Goal: Information Seeking & Learning: Compare options

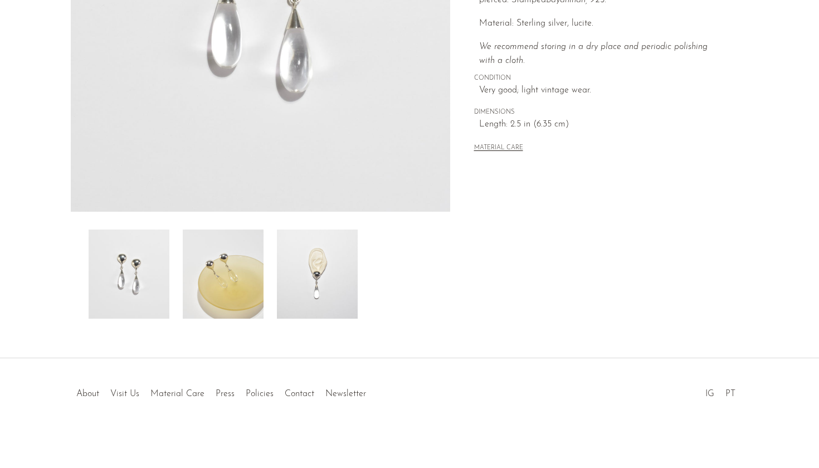
scroll to position [258, 0]
click at [243, 297] on img at bounding box center [223, 274] width 81 height 89
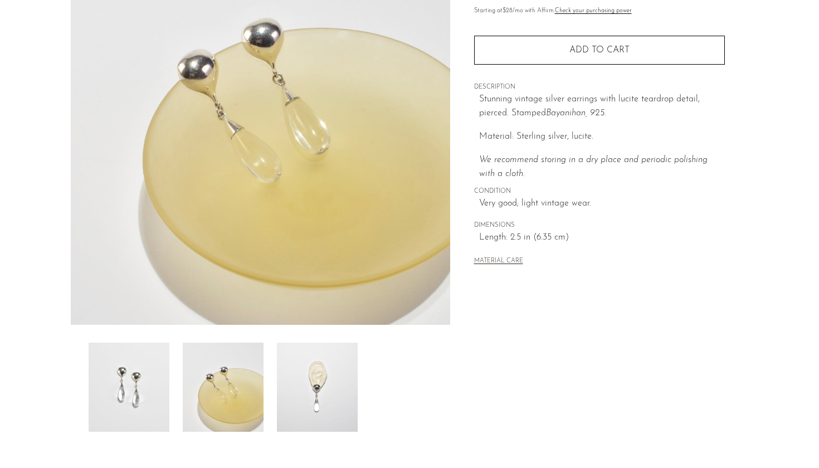
scroll to position [147, 0]
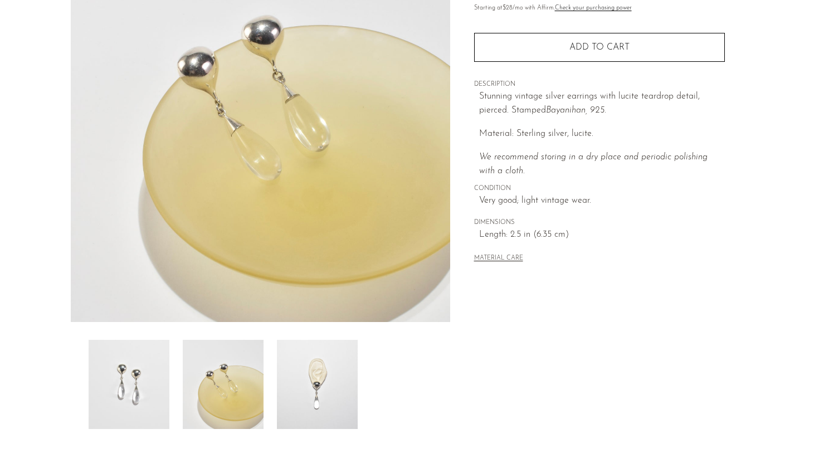
click at [328, 372] on img at bounding box center [317, 384] width 81 height 89
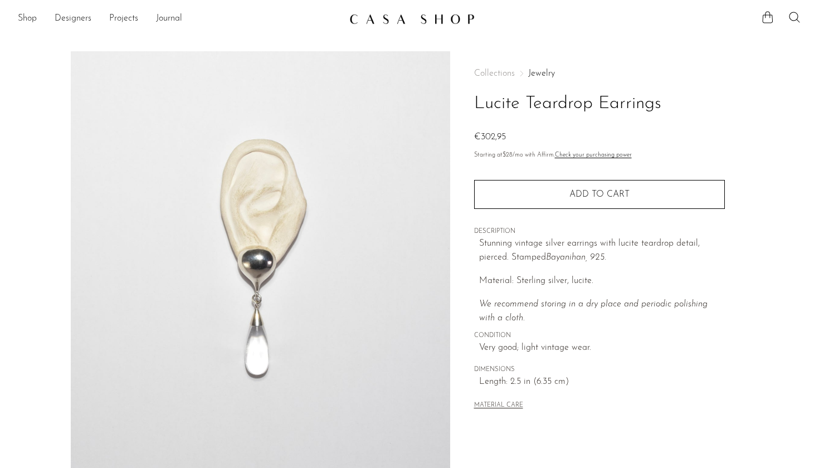
scroll to position [0, 0]
click at [35, 18] on link "Shop" at bounding box center [27, 19] width 19 height 14
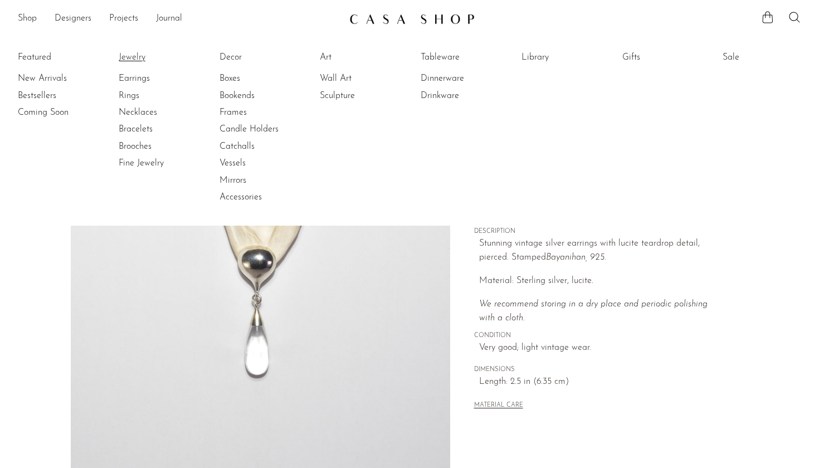
click at [130, 60] on link "Jewelry" at bounding box center [161, 57] width 84 height 12
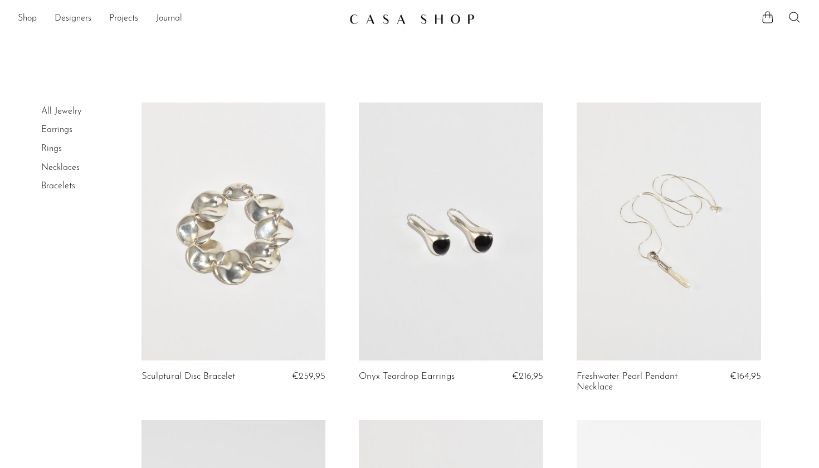
click at [399, 20] on img at bounding box center [412, 18] width 125 height 11
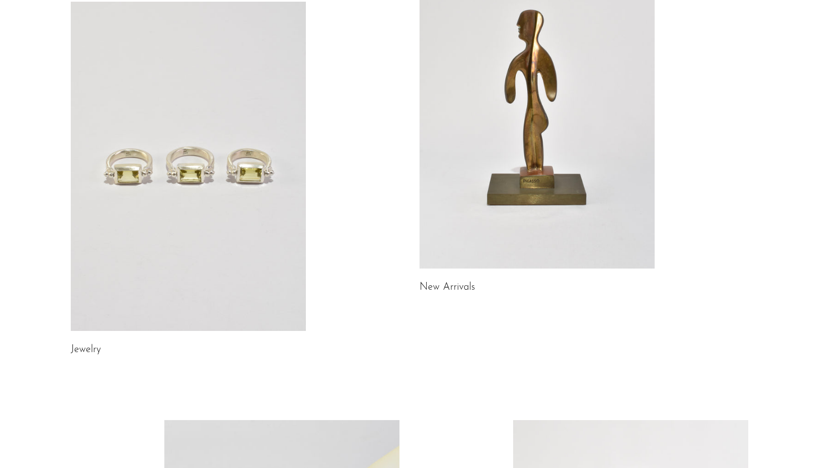
scroll to position [147, 0]
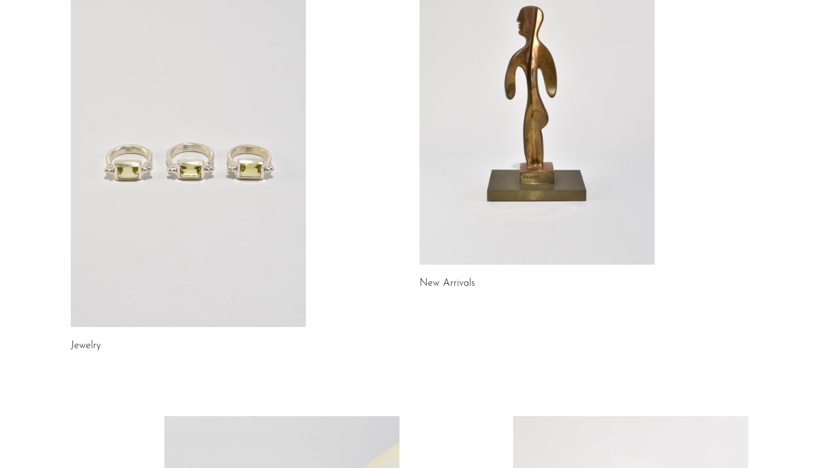
click at [234, 217] on link at bounding box center [188, 162] width 235 height 329
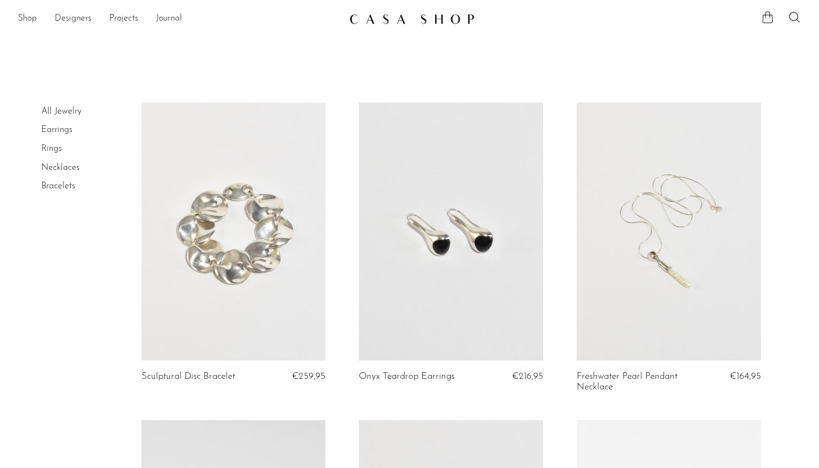
click at [459, 289] on link at bounding box center [451, 232] width 185 height 258
click at [253, 215] on link at bounding box center [234, 232] width 185 height 258
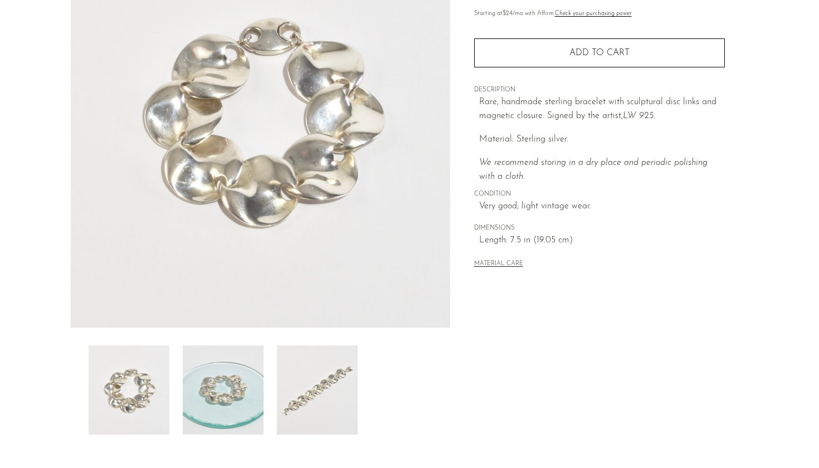
scroll to position [146, 0]
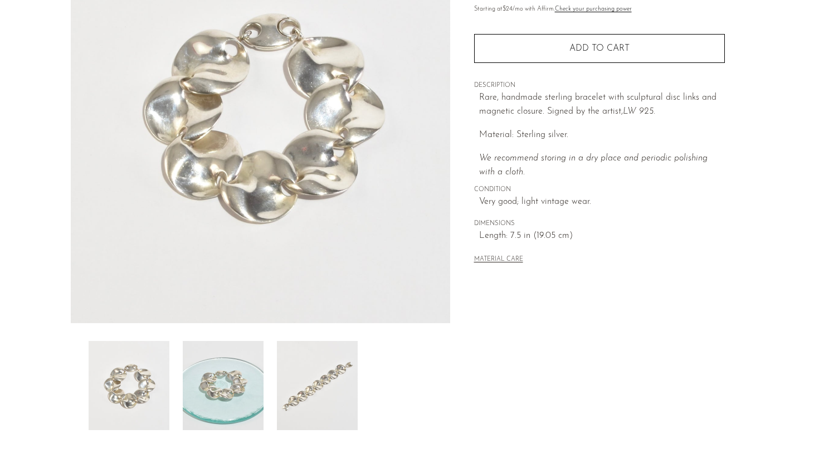
click at [242, 395] on img at bounding box center [223, 385] width 81 height 89
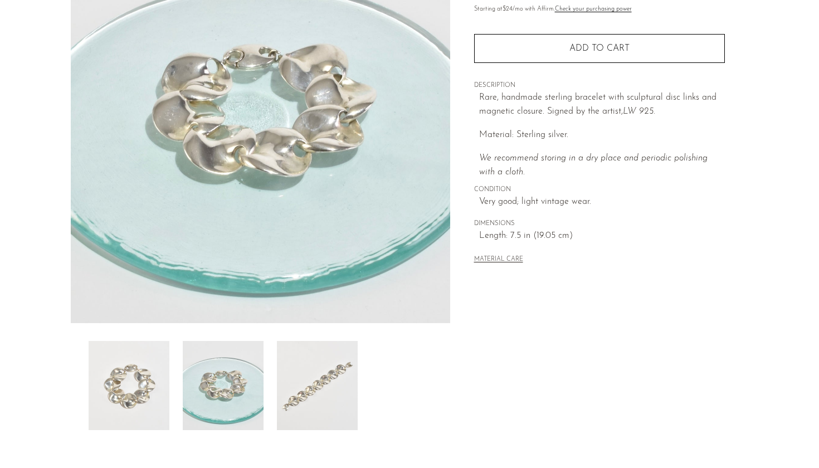
click at [331, 386] on img at bounding box center [317, 385] width 81 height 89
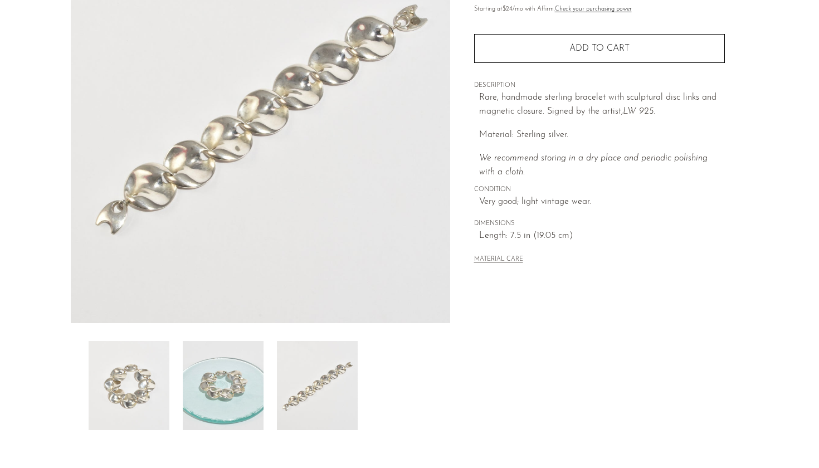
click at [412, 377] on div at bounding box center [261, 385] width 344 height 89
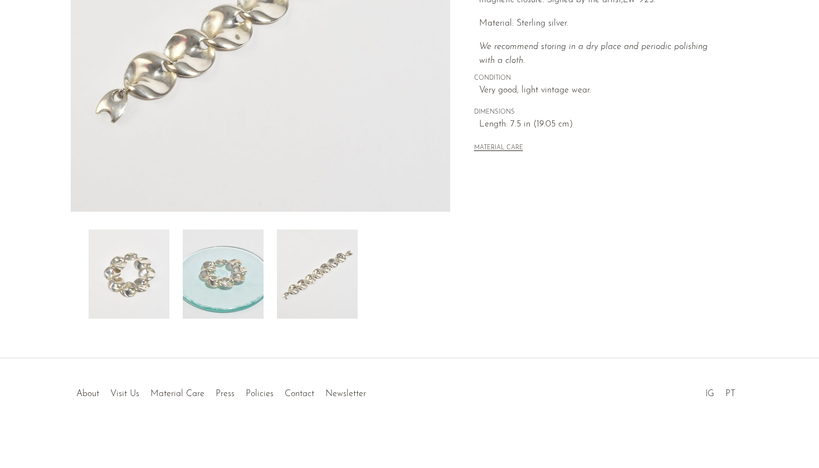
scroll to position [258, 0]
click at [247, 261] on img at bounding box center [223, 274] width 81 height 89
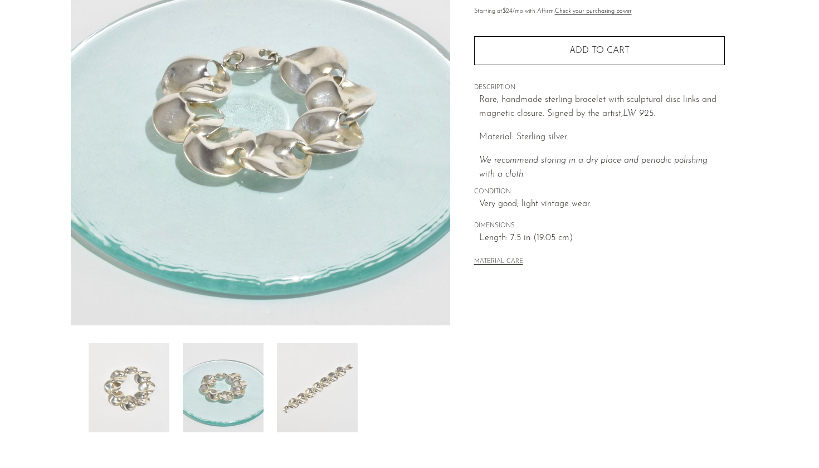
scroll to position [143, 0]
click at [317, 410] on img at bounding box center [317, 388] width 81 height 89
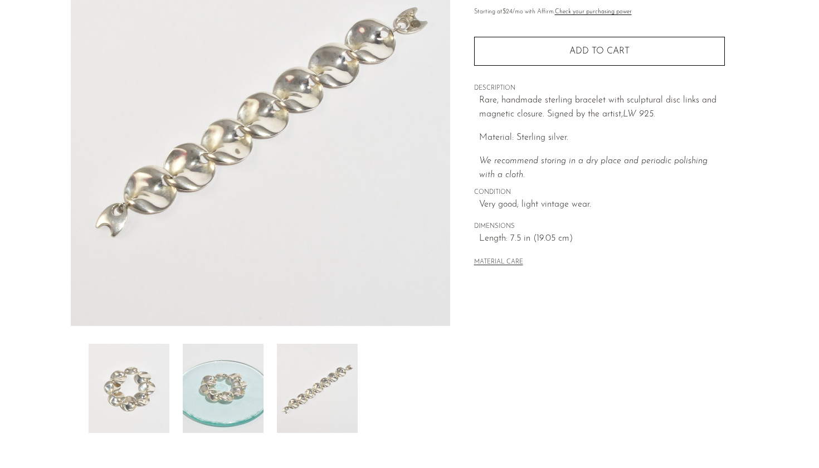
click at [239, 385] on img at bounding box center [223, 388] width 81 height 89
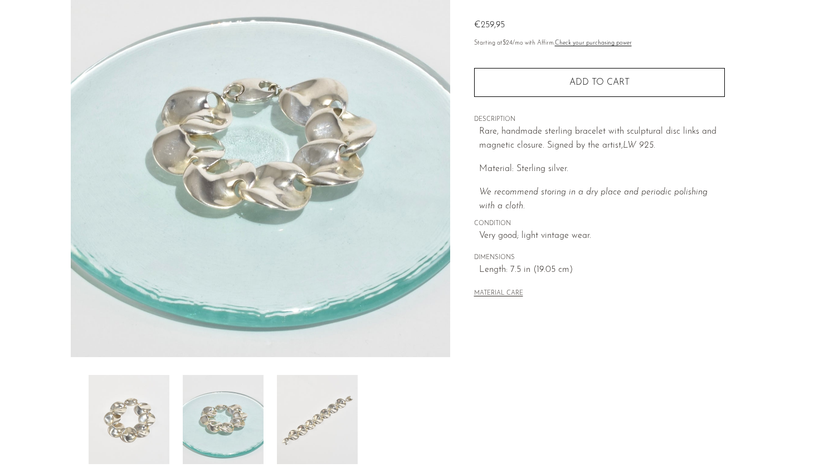
scroll to position [113, 0]
click at [324, 157] on img at bounding box center [261, 147] width 380 height 418
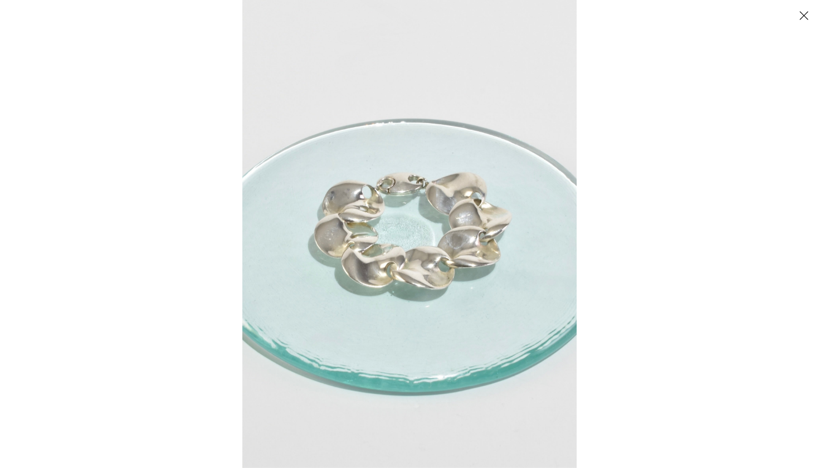
click at [327, 153] on img at bounding box center [409, 234] width 334 height 468
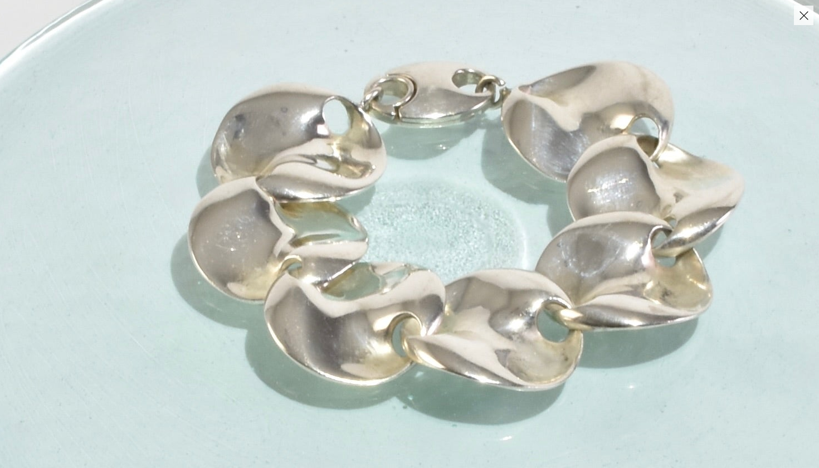
click at [797, 14] on button "Close" at bounding box center [804, 16] width 20 height 20
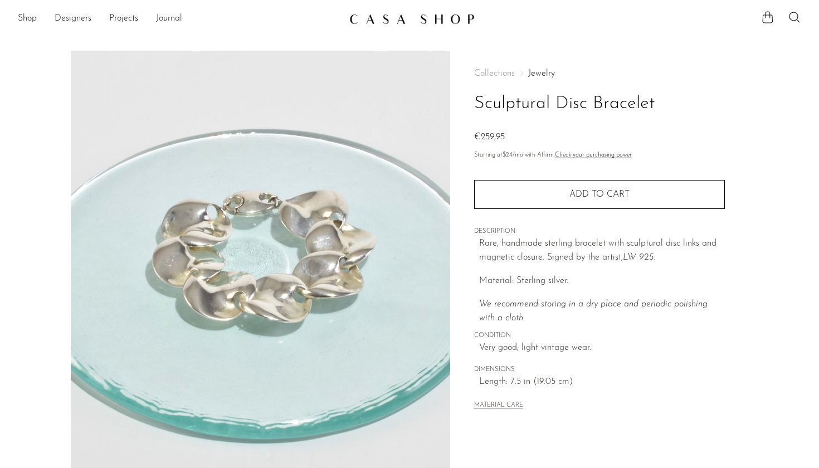
click at [37, 22] on ul "Shop Featured New Arrivals Bestsellers Coming Soon Jewelry Jewelry All Earrings…" at bounding box center [179, 18] width 323 height 19
click at [25, 24] on link "Shop" at bounding box center [27, 19] width 19 height 14
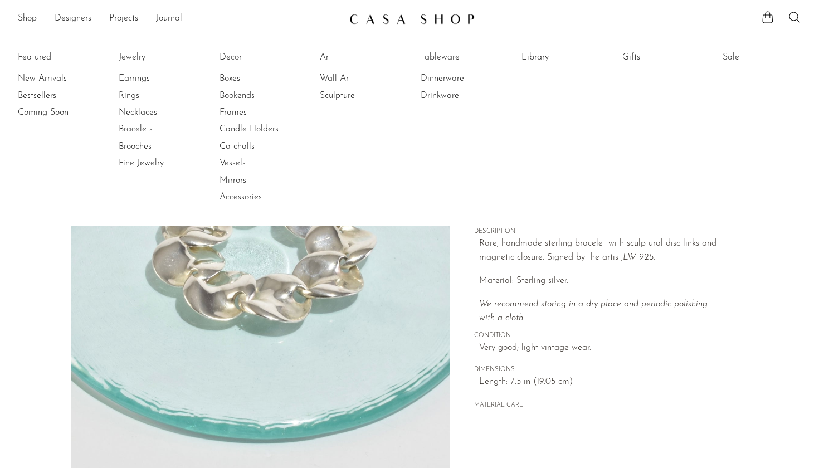
click at [129, 56] on link "Jewelry" at bounding box center [161, 57] width 84 height 12
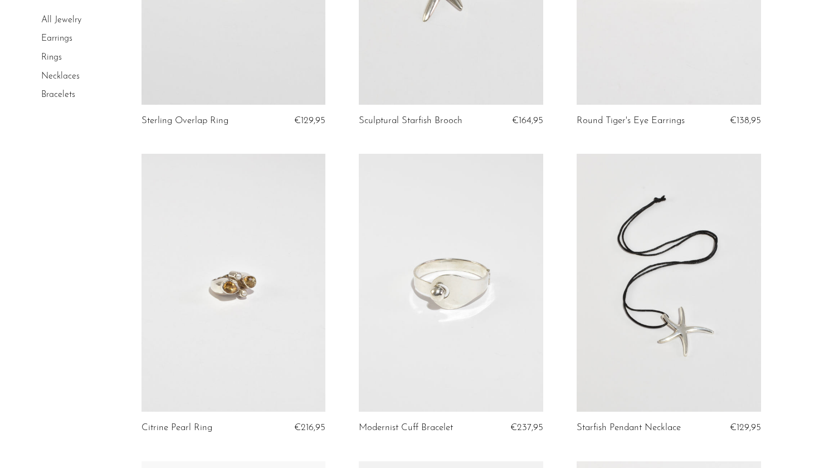
scroll to position [1805, 0]
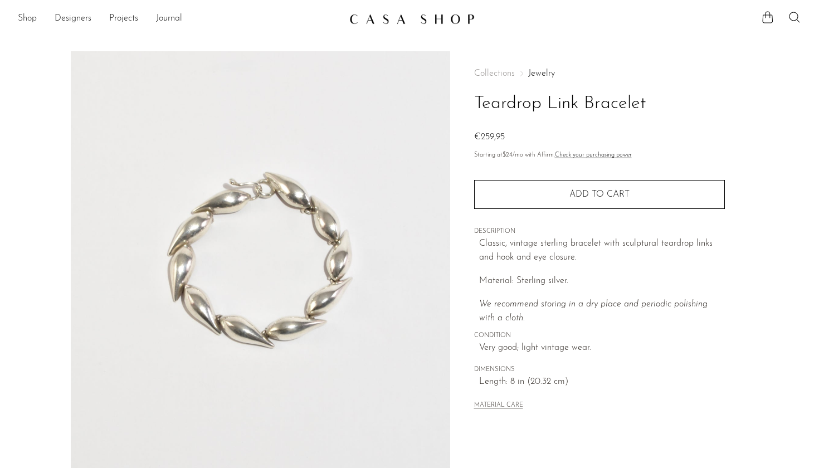
click at [25, 20] on link "Shop" at bounding box center [27, 19] width 19 height 14
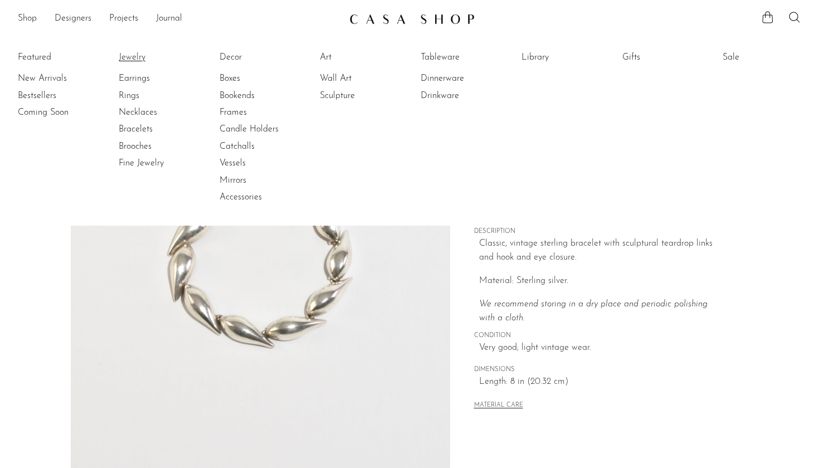
click at [129, 60] on link "Jewelry" at bounding box center [161, 57] width 84 height 12
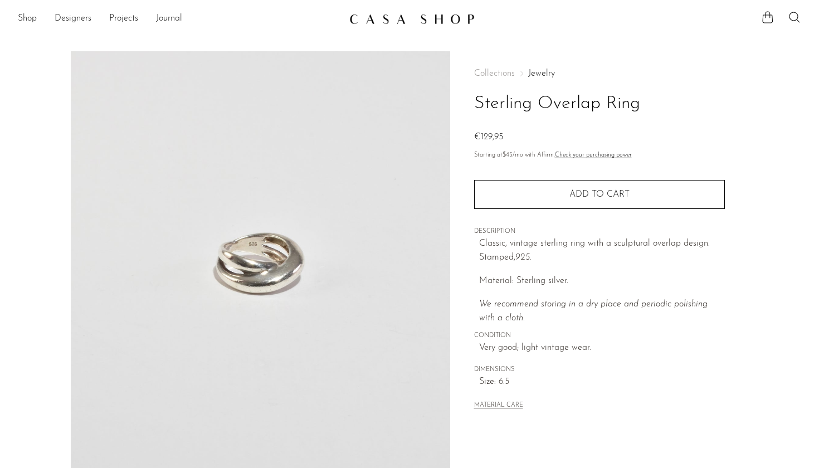
click at [242, 276] on img at bounding box center [261, 260] width 380 height 418
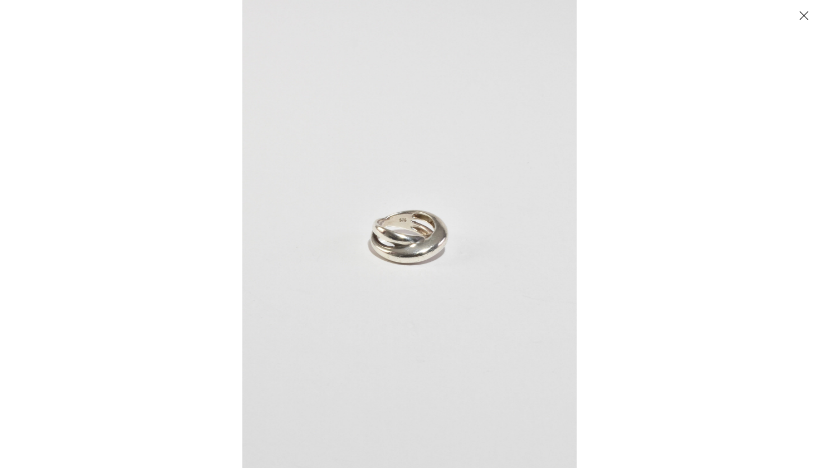
click at [470, 232] on img at bounding box center [409, 234] width 334 height 468
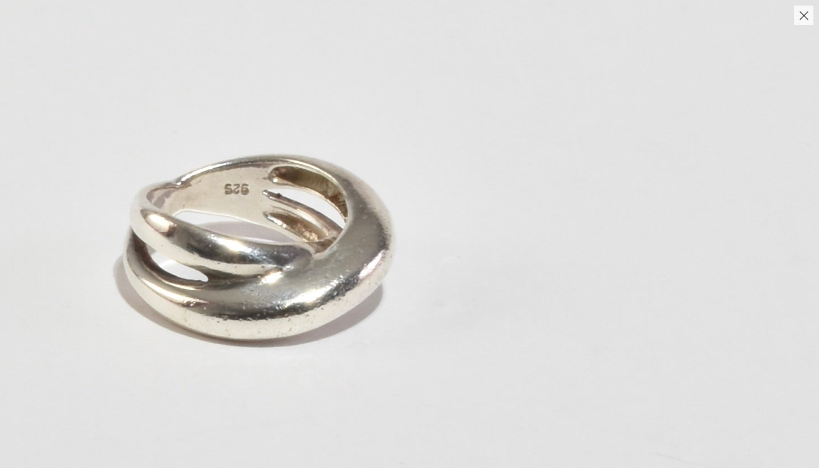
click at [442, 246] on img at bounding box center [259, 238] width 1167 height 1634
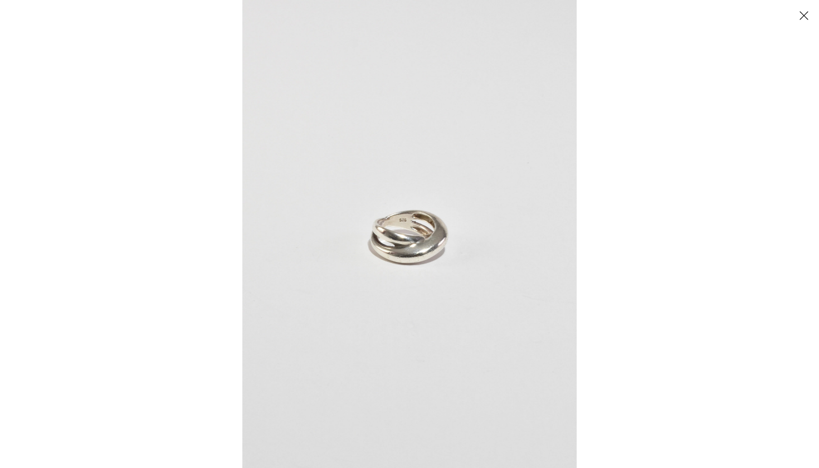
click at [800, 13] on button "Close" at bounding box center [804, 16] width 20 height 20
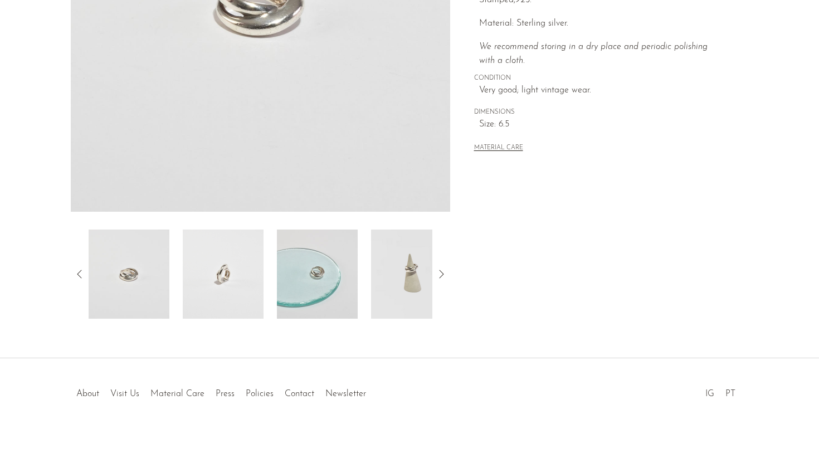
scroll to position [258, 0]
click at [246, 297] on img at bounding box center [223, 274] width 81 height 89
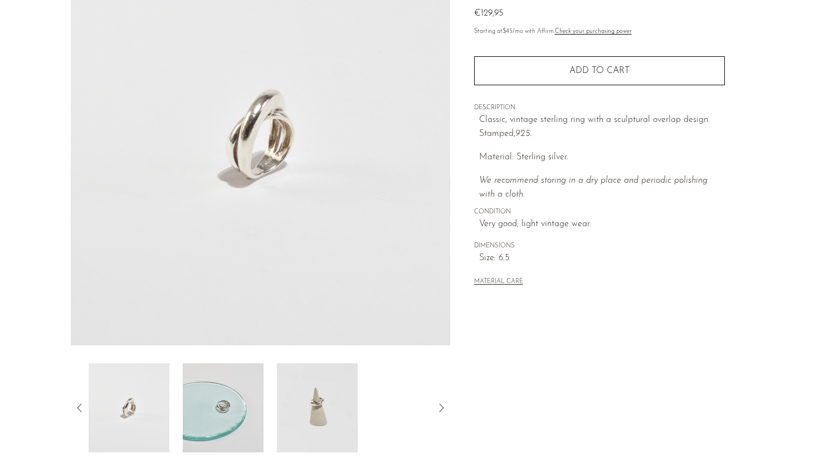
scroll to position [123, 0]
click at [255, 420] on img at bounding box center [223, 409] width 81 height 89
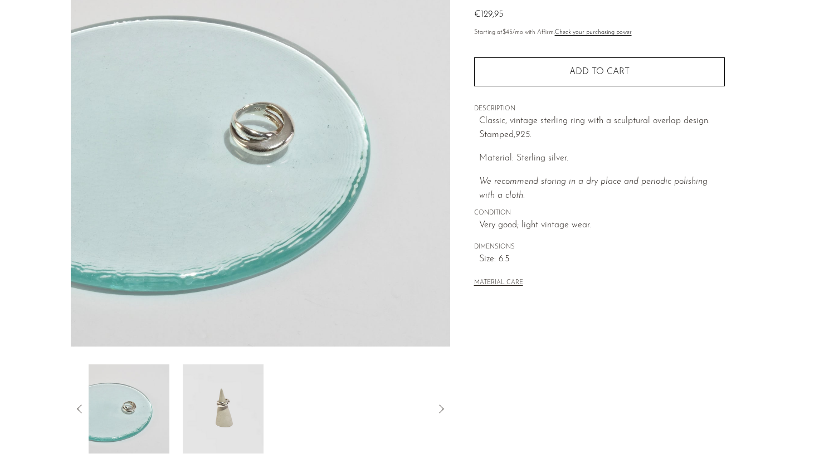
click at [224, 409] on img at bounding box center [223, 409] width 81 height 89
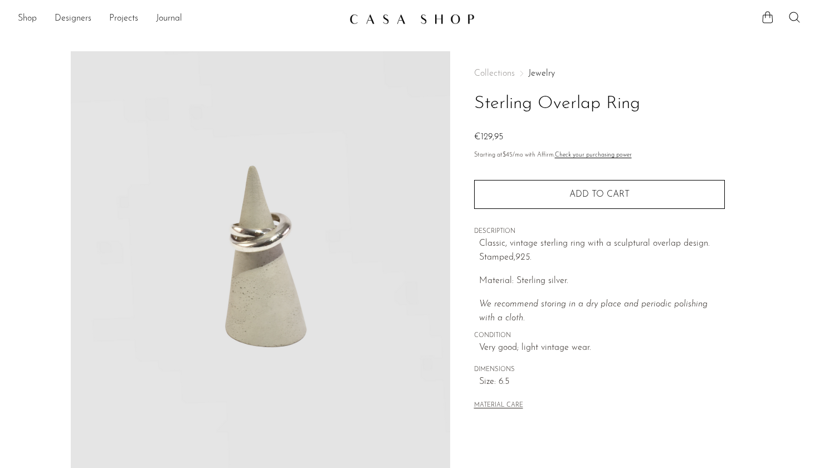
scroll to position [0, 0]
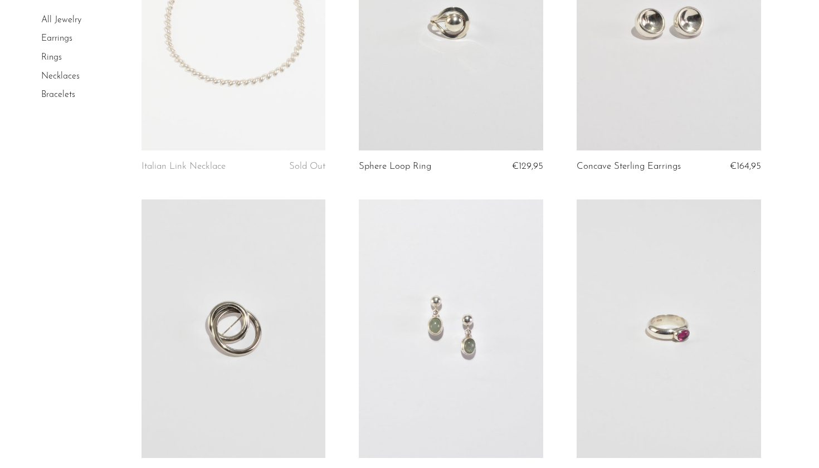
scroll to position [3443, 0]
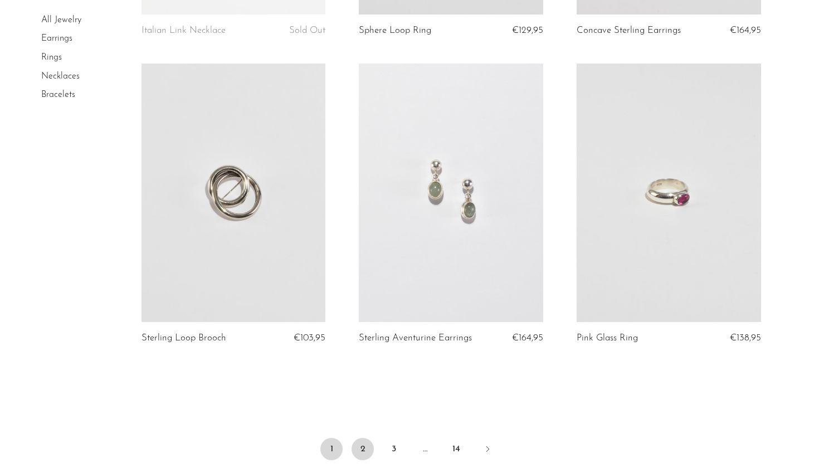
click at [363, 438] on link "2" at bounding box center [363, 449] width 22 height 22
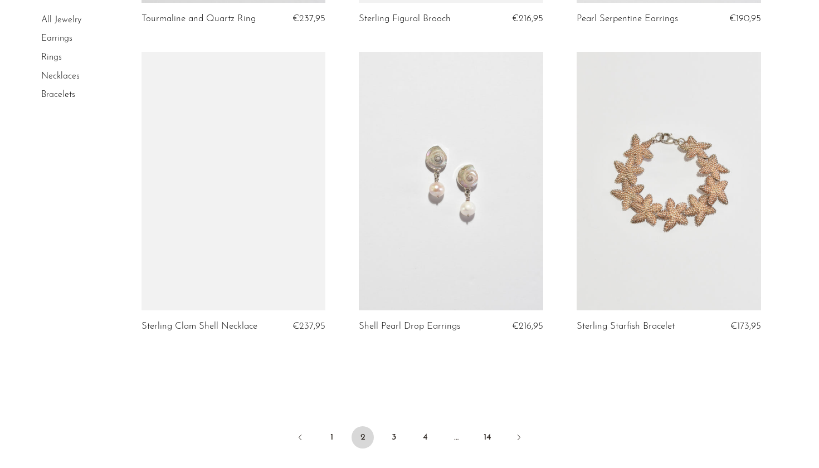
scroll to position [3477, 0]
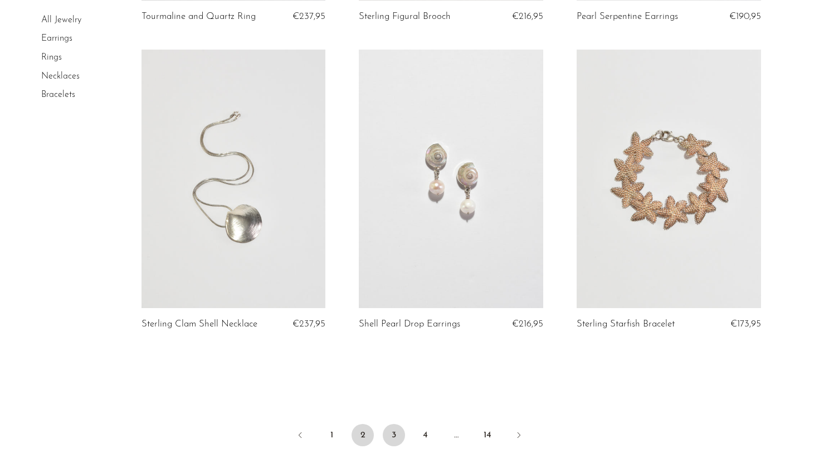
click at [394, 431] on link "3" at bounding box center [394, 435] width 22 height 22
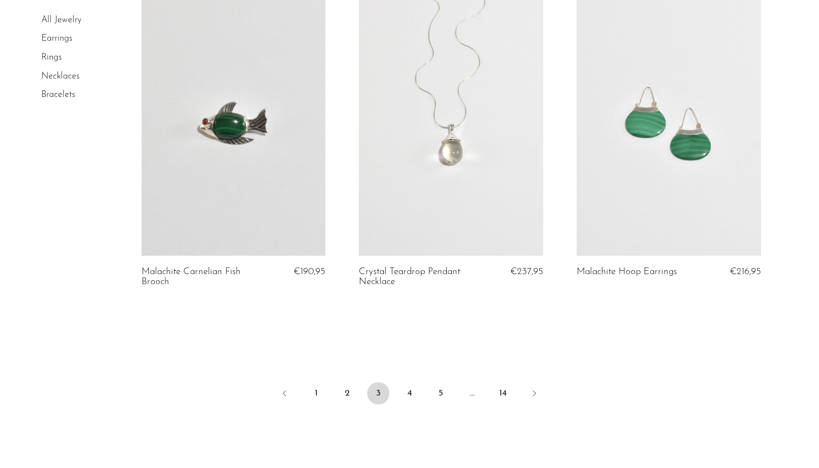
scroll to position [3551, 0]
click at [412, 389] on link "4" at bounding box center [410, 393] width 22 height 22
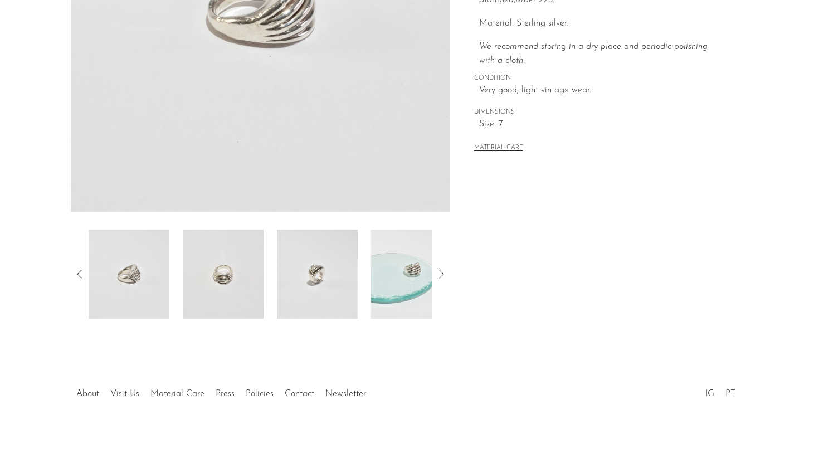
scroll to position [258, 0]
click at [339, 297] on img at bounding box center [317, 274] width 81 height 89
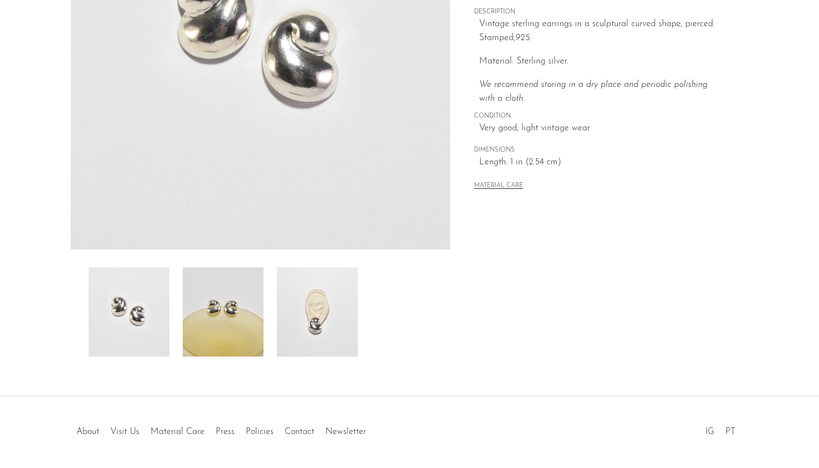
scroll to position [201, 0]
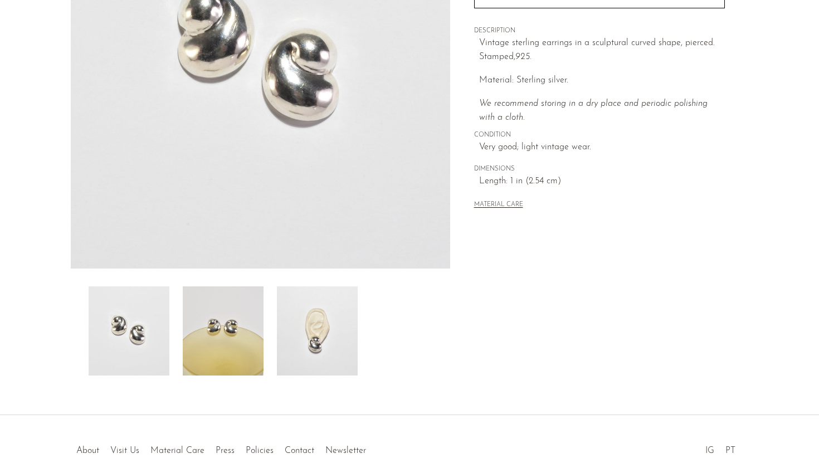
click at [345, 339] on img at bounding box center [317, 331] width 81 height 89
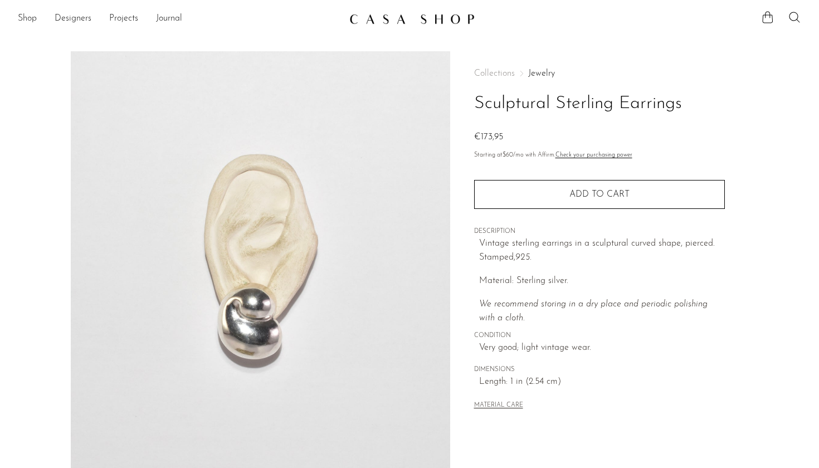
scroll to position [0, 0]
click at [32, 20] on link "Shop" at bounding box center [27, 19] width 19 height 14
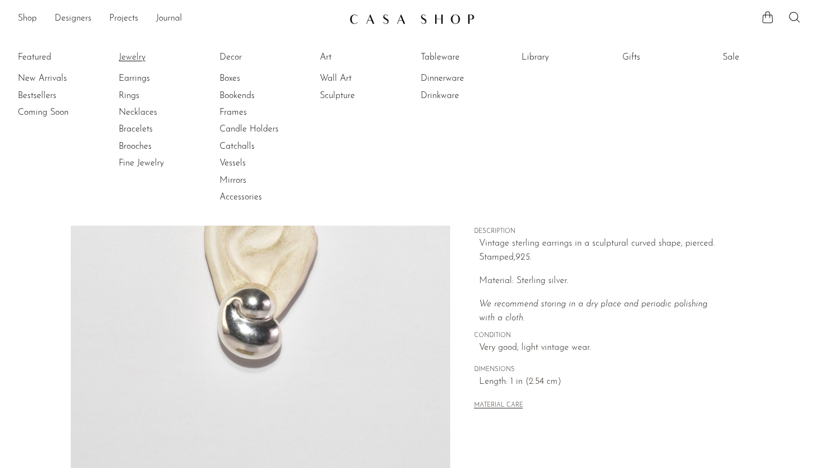
click at [142, 57] on link "Jewelry" at bounding box center [161, 57] width 84 height 12
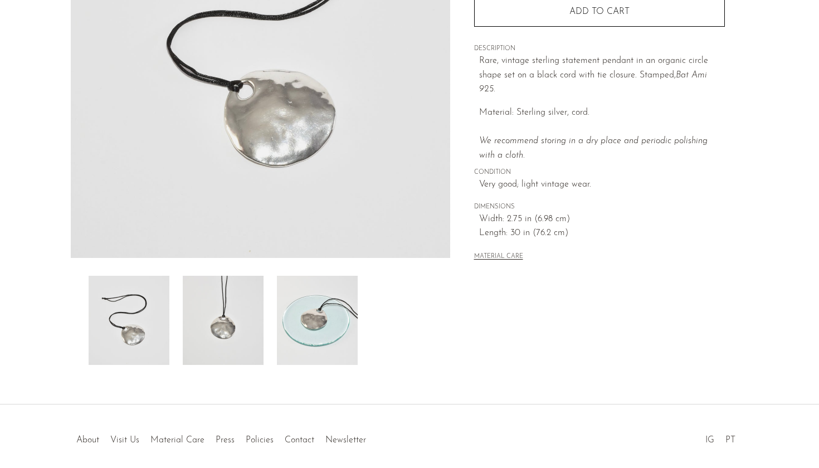
scroll to position [212, 0]
click at [235, 331] on img at bounding box center [223, 319] width 81 height 89
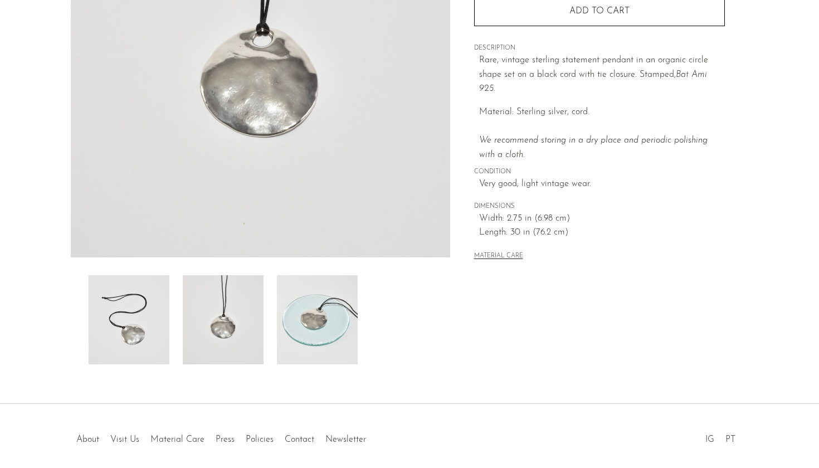
click at [317, 341] on img at bounding box center [317, 319] width 81 height 89
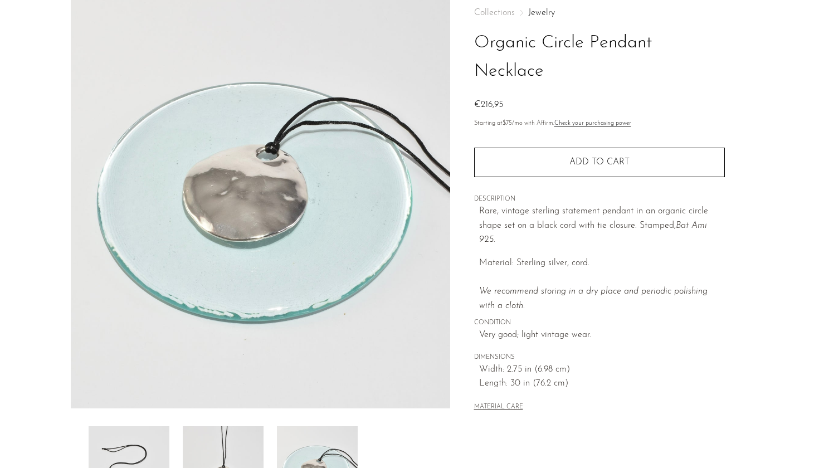
scroll to position [4, 0]
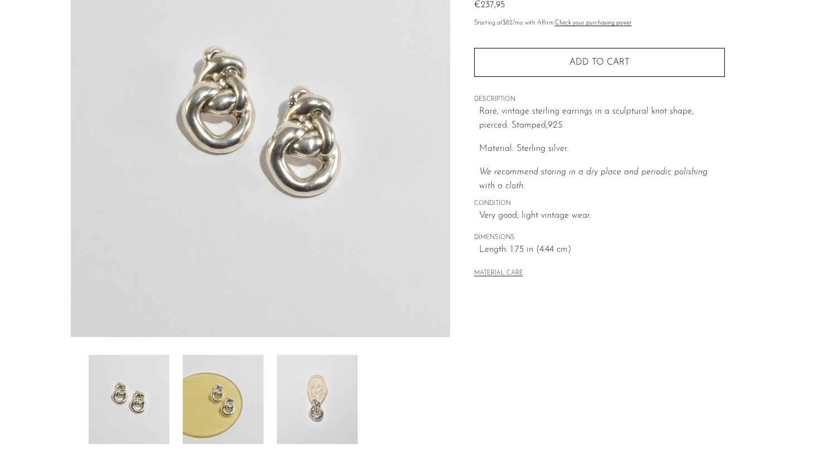
scroll to position [141, 0]
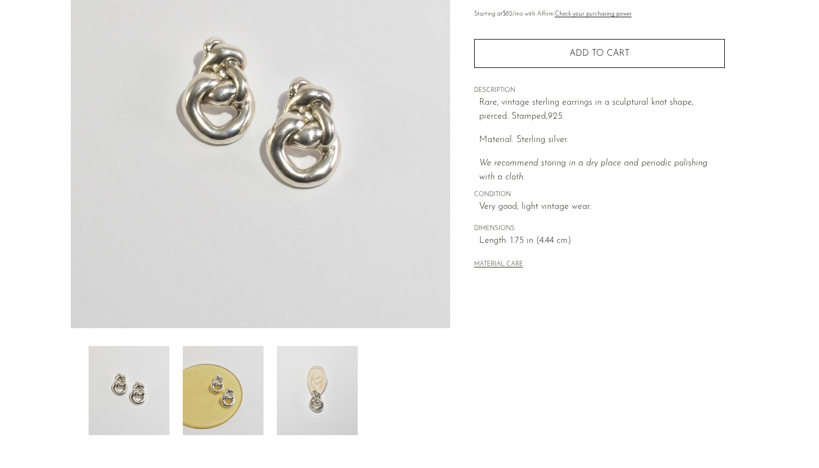
click at [203, 403] on img at bounding box center [223, 390] width 81 height 89
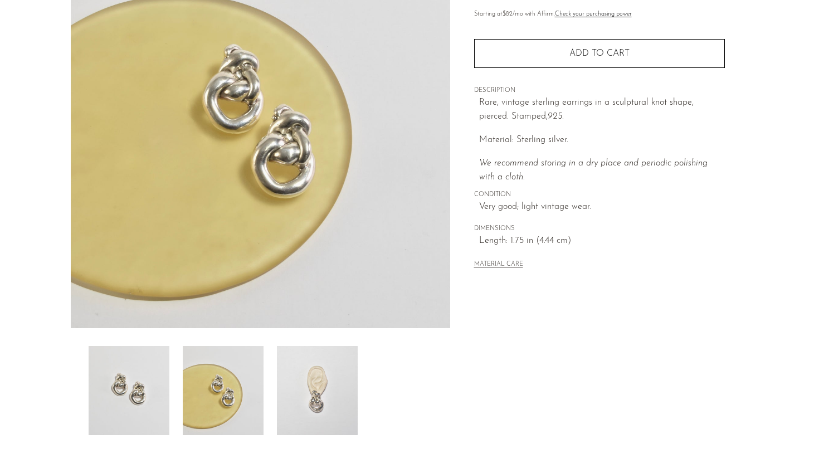
click at [331, 409] on img at bounding box center [317, 390] width 81 height 89
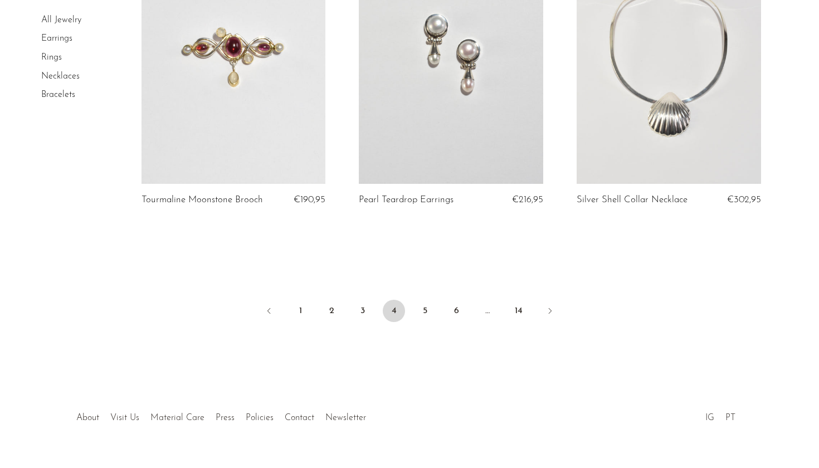
scroll to position [3622, 0]
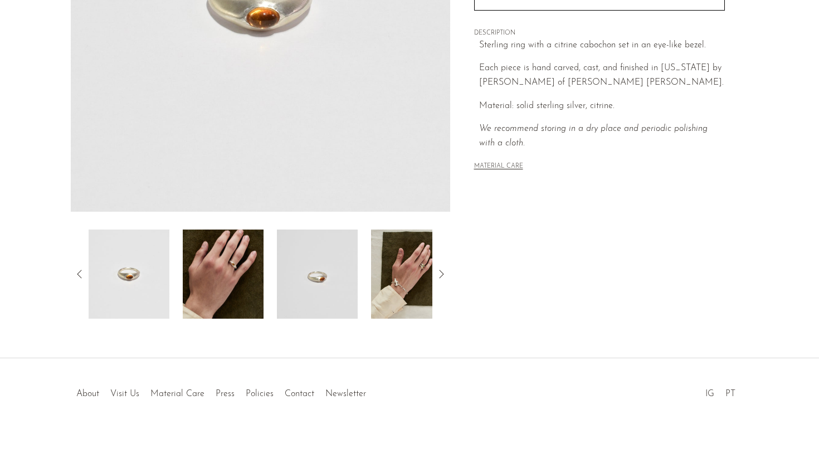
click at [234, 283] on img at bounding box center [223, 274] width 81 height 89
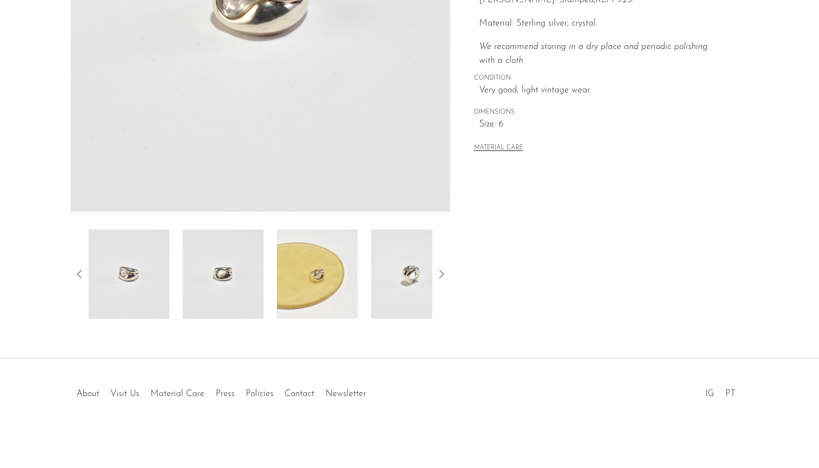
click at [223, 264] on img at bounding box center [223, 274] width 81 height 89
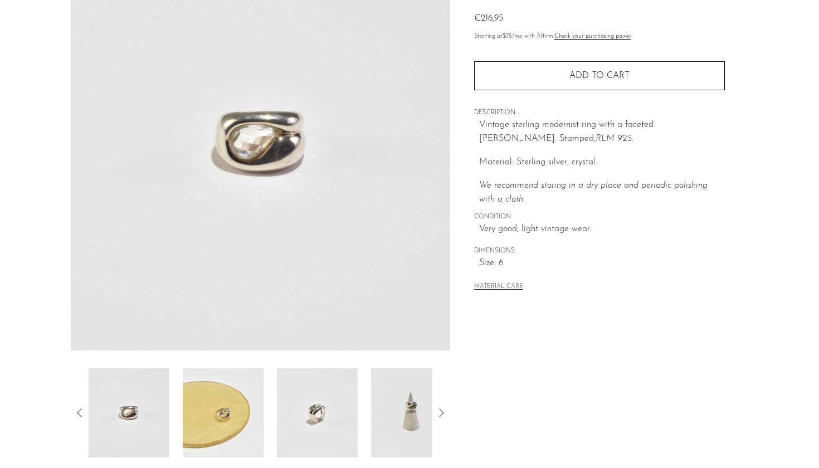
scroll to position [120, 0]
click at [299, 423] on img at bounding box center [317, 411] width 81 height 89
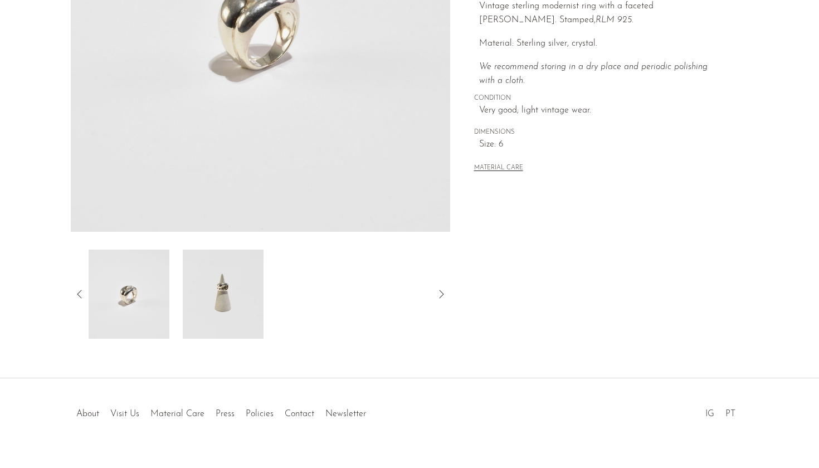
scroll to position [237, 0]
click at [324, 304] on div at bounding box center [261, 294] width 344 height 89
click at [447, 294] on icon at bounding box center [441, 294] width 13 height 13
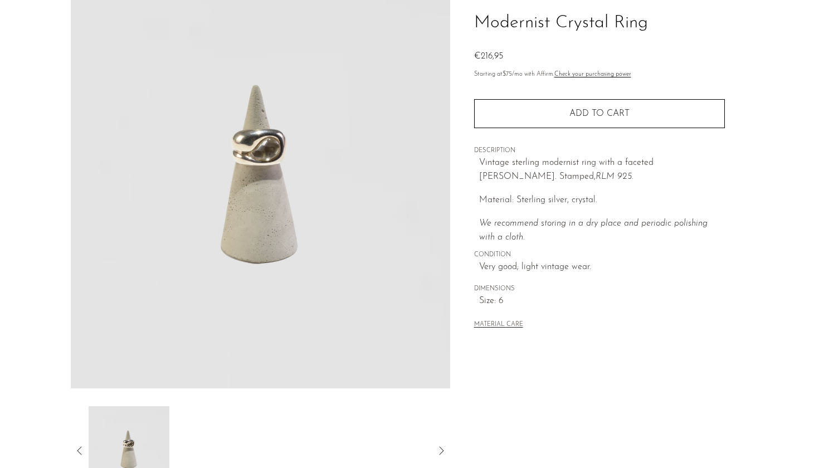
scroll to position [49, 0]
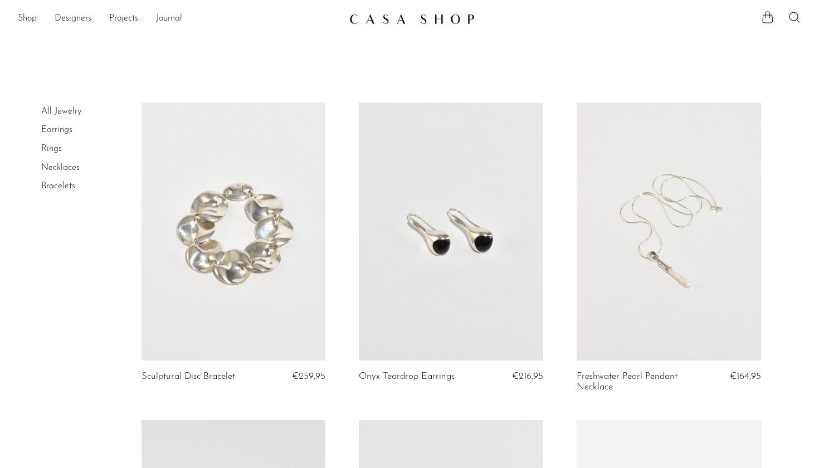
scroll to position [-2, 0]
click at [235, 280] on link at bounding box center [234, 232] width 185 height 258
